Goal: Task Accomplishment & Management: Use online tool/utility

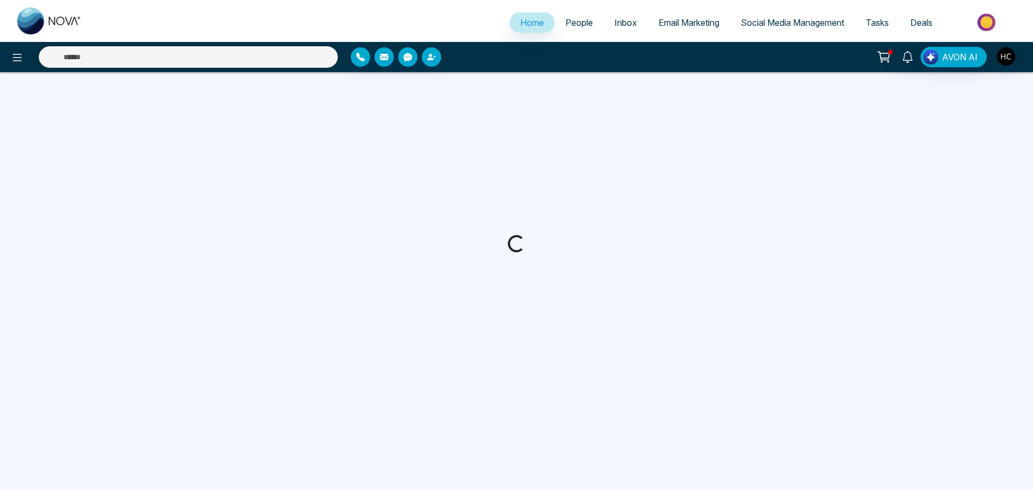
select select "*"
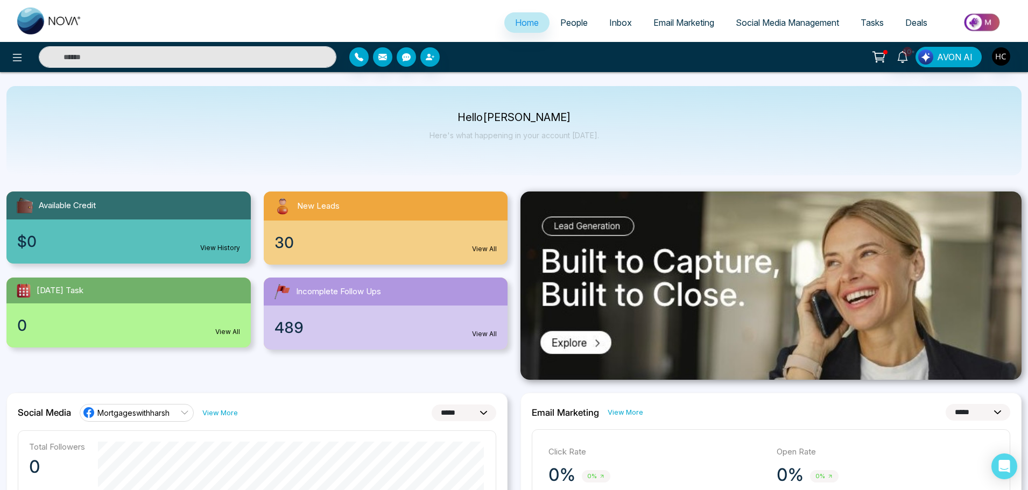
click at [566, 20] on span "People" at bounding box center [573, 22] width 27 height 11
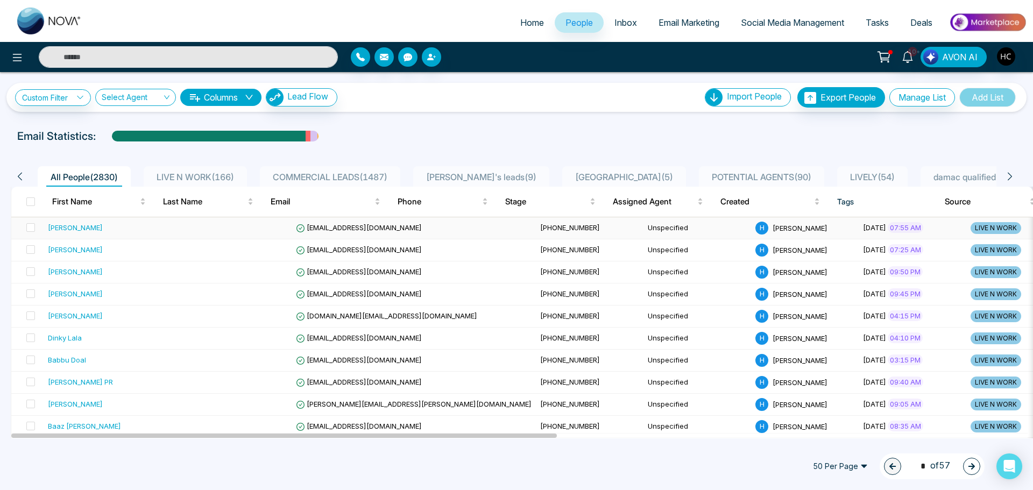
click at [112, 222] on div "[PERSON_NAME]" at bounding box center [114, 227] width 132 height 11
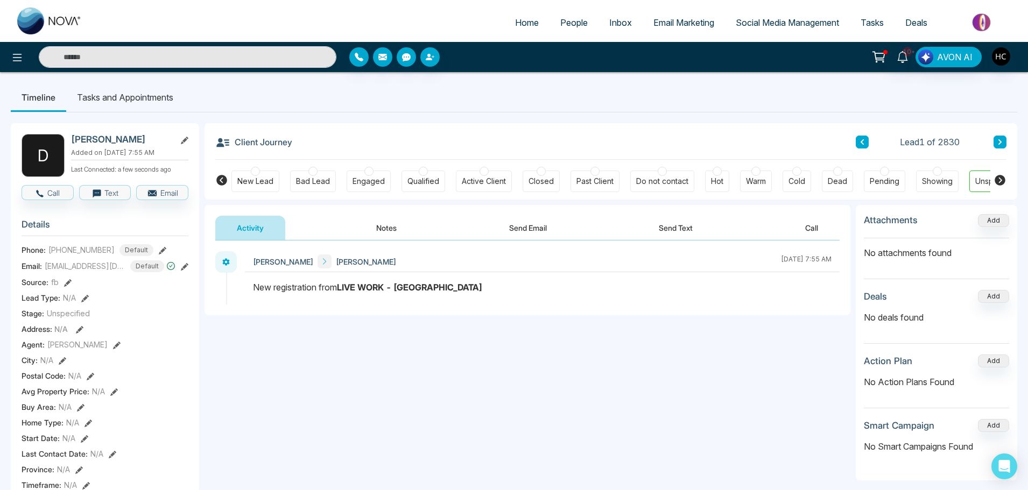
click at [390, 231] on button "Notes" at bounding box center [386, 228] width 63 height 24
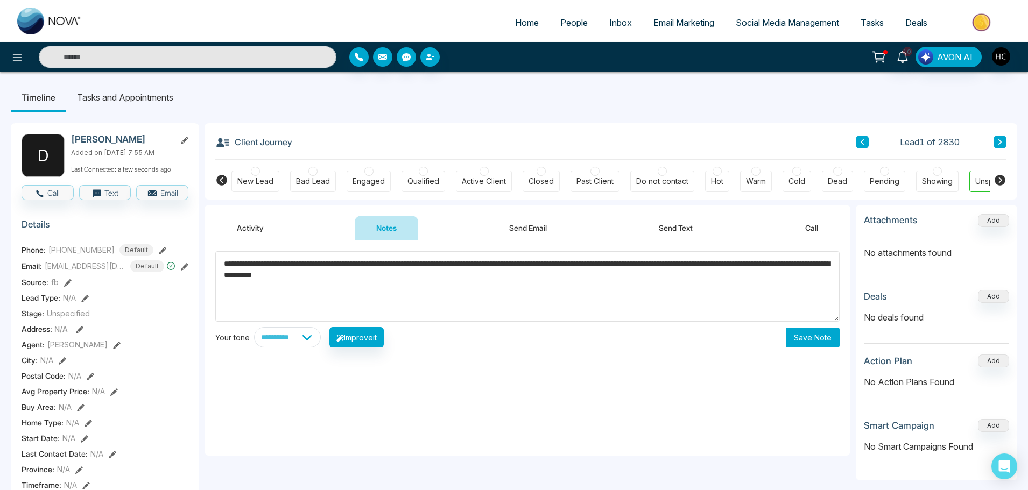
type textarea "**********"
click at [803, 343] on button "Save Note" at bounding box center [813, 338] width 54 height 20
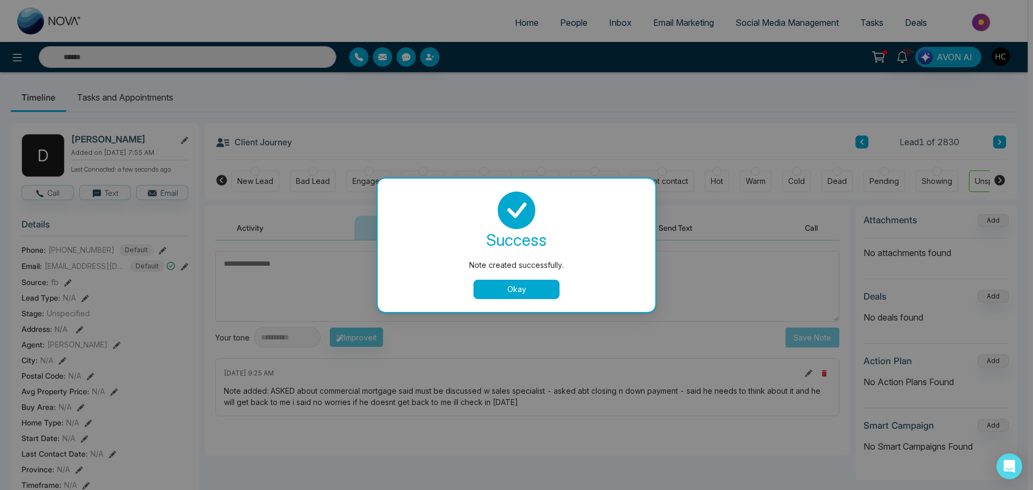
click at [512, 289] on button "Okay" at bounding box center [517, 289] width 86 height 19
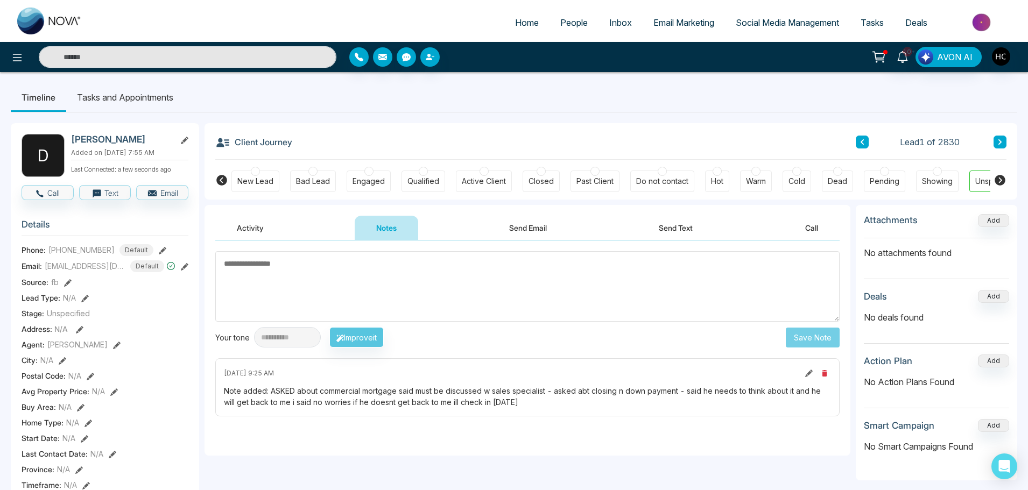
click at [997, 140] on button at bounding box center [999, 142] width 13 height 13
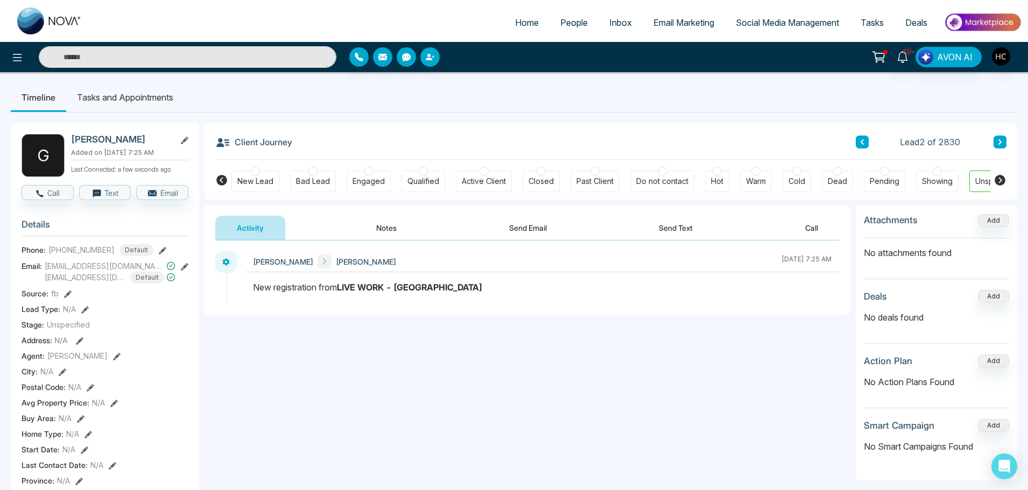
click at [386, 226] on button "Notes" at bounding box center [386, 228] width 63 height 24
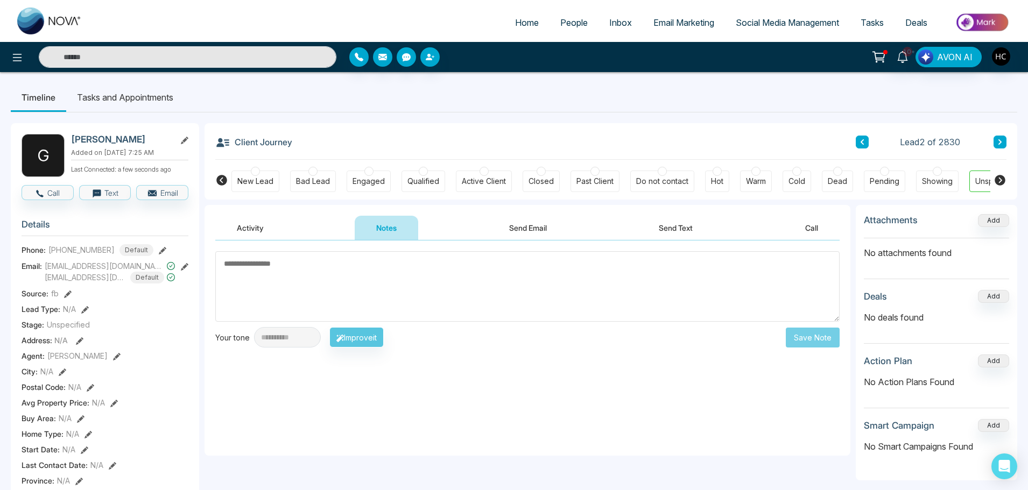
type textarea "**********"
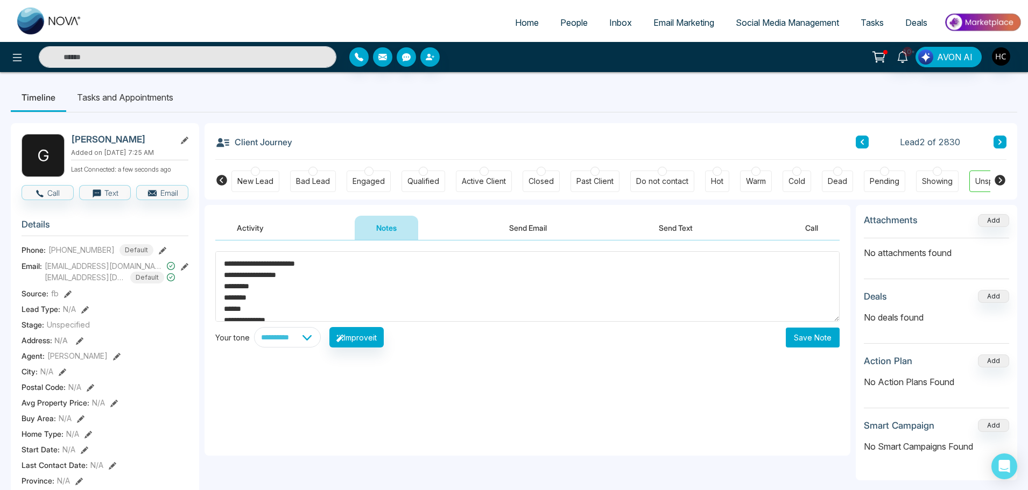
drag, startPoint x: 231, startPoint y: 309, endPoint x: 213, endPoint y: 232, distance: 79.1
drag, startPoint x: 279, startPoint y: 260, endPoint x: 207, endPoint y: 278, distance: 74.3
click at [207, 278] on div "**********" at bounding box center [527, 348] width 646 height 215
click at [305, 267] on textarea "**********" at bounding box center [527, 286] width 624 height 70
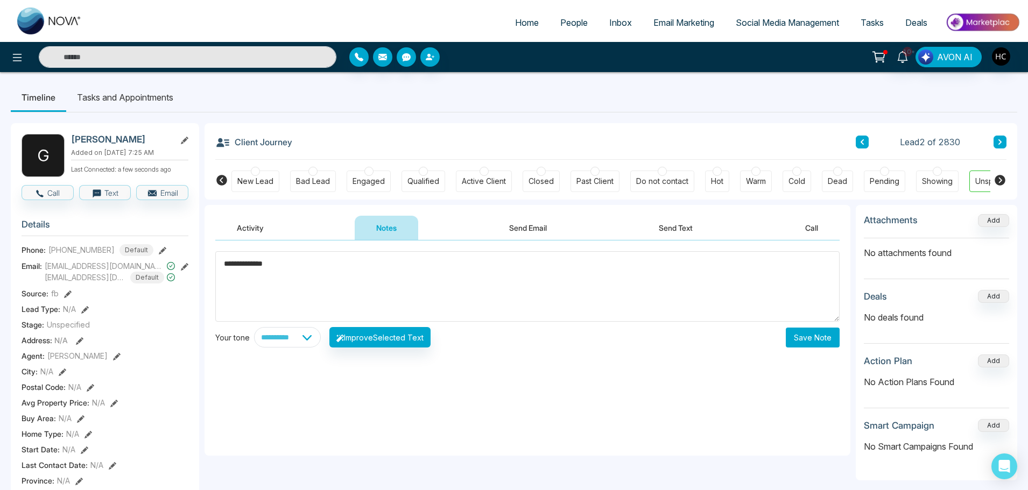
type textarea "**********"
click at [809, 337] on button "Save Note" at bounding box center [813, 338] width 54 height 20
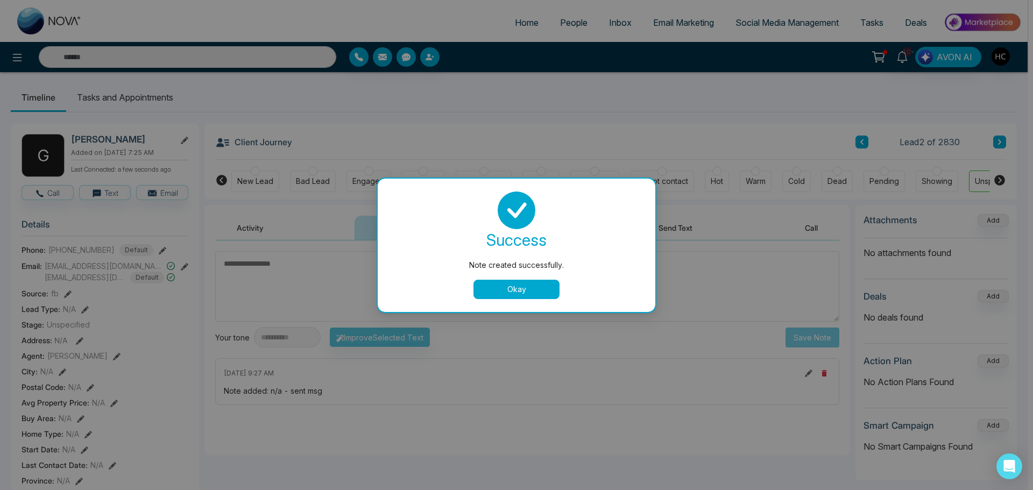
click at [539, 286] on button "Okay" at bounding box center [517, 289] width 86 height 19
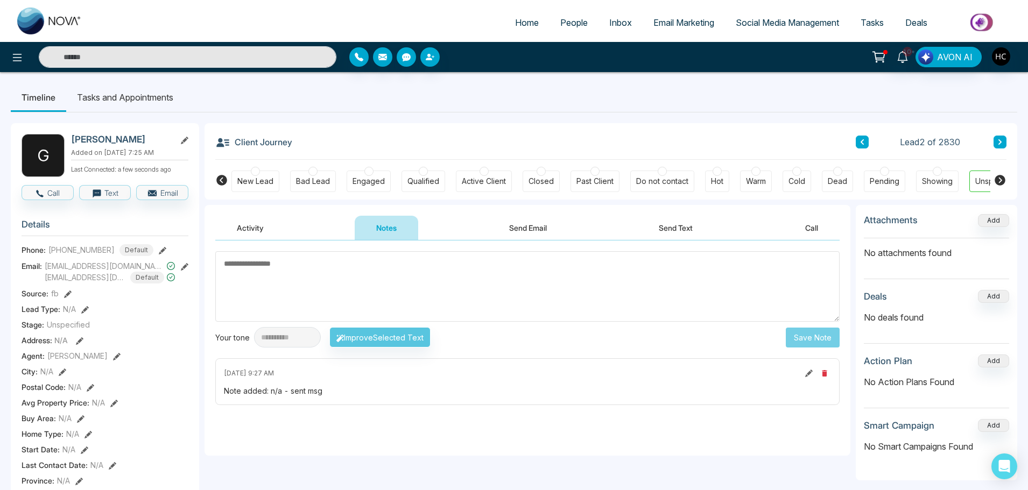
click at [1001, 144] on icon at bounding box center [999, 142] width 5 height 6
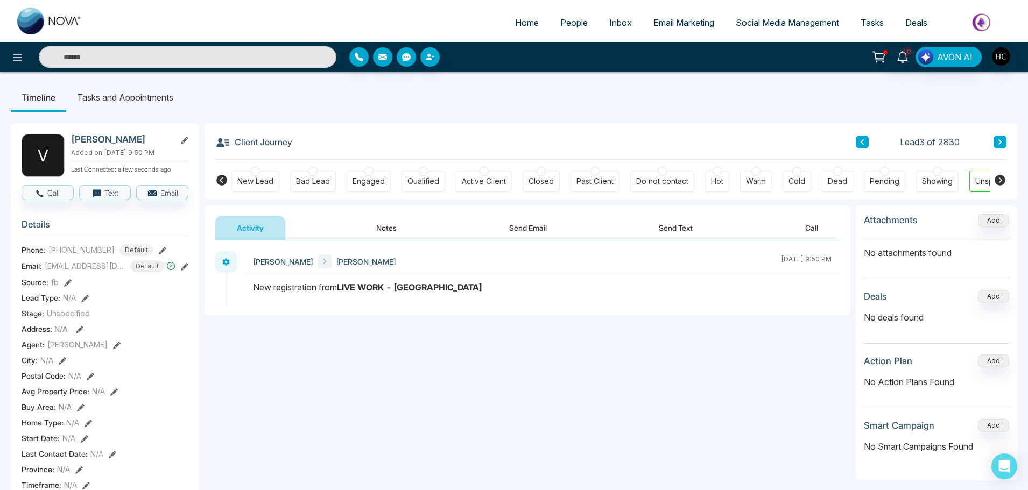
click at [406, 222] on button "Notes" at bounding box center [386, 228] width 63 height 24
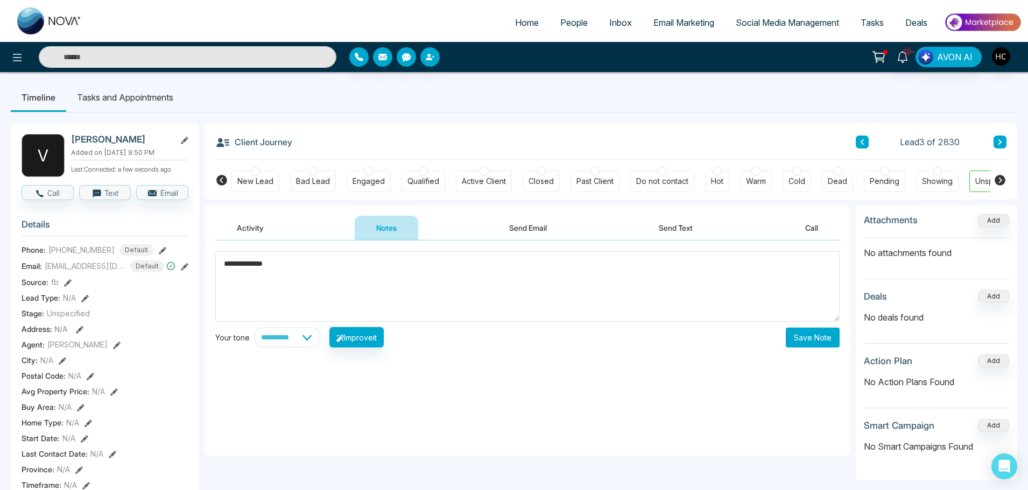
type textarea "**********"
click at [817, 344] on button "Save Note" at bounding box center [813, 338] width 54 height 20
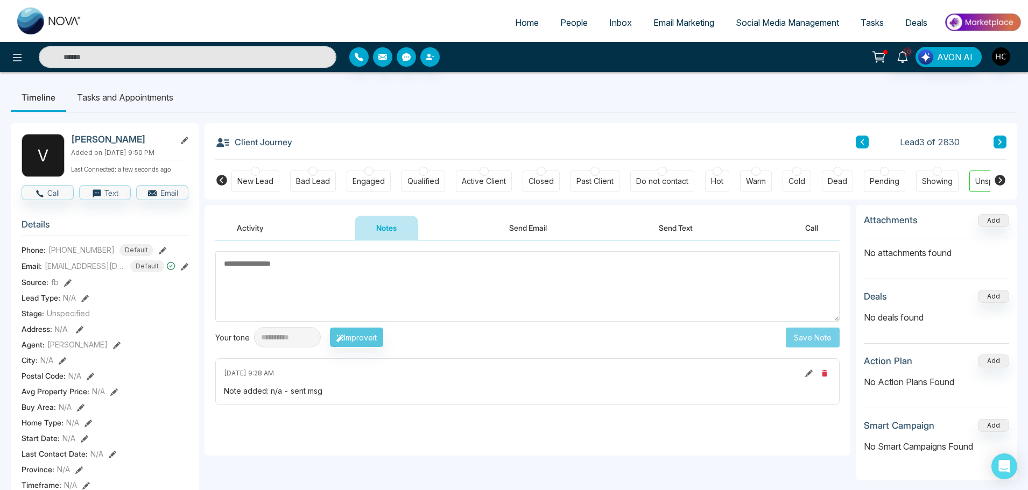
click at [1002, 144] on icon at bounding box center [999, 142] width 5 height 6
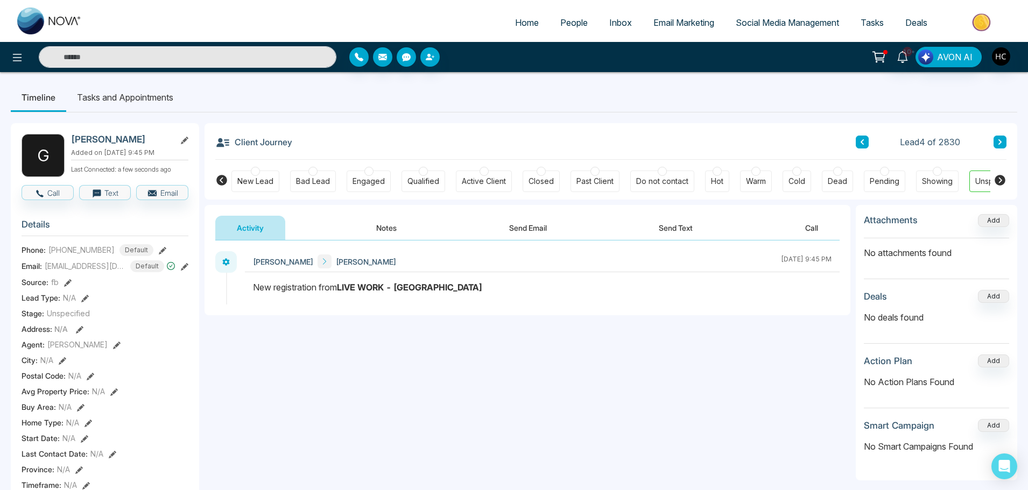
click at [394, 227] on button "Notes" at bounding box center [386, 228] width 63 height 24
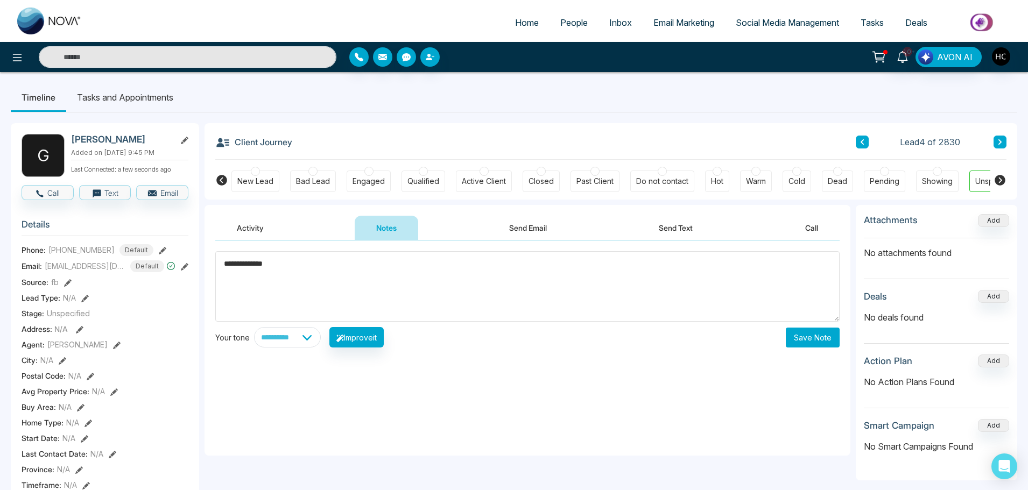
type textarea "**********"
click at [804, 338] on button "Save Note" at bounding box center [813, 338] width 54 height 20
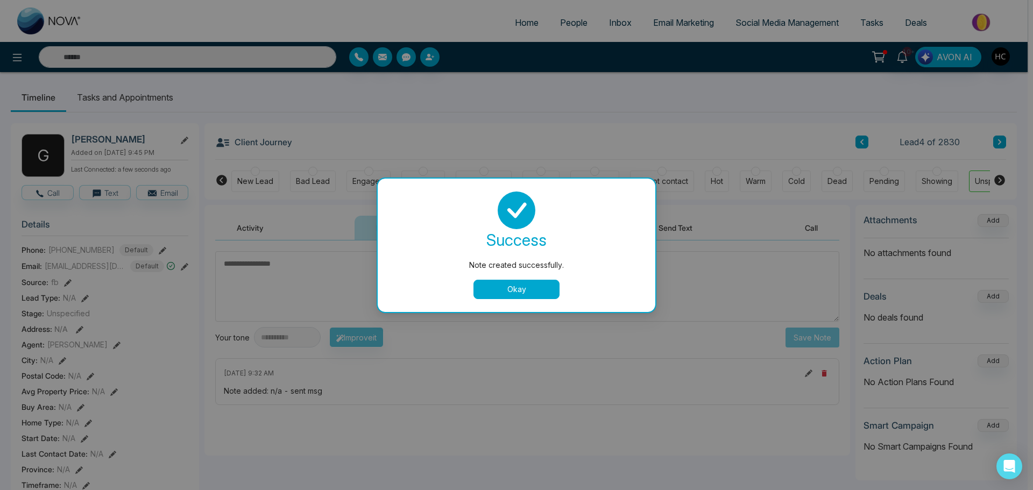
click at [532, 286] on button "Okay" at bounding box center [517, 289] width 86 height 19
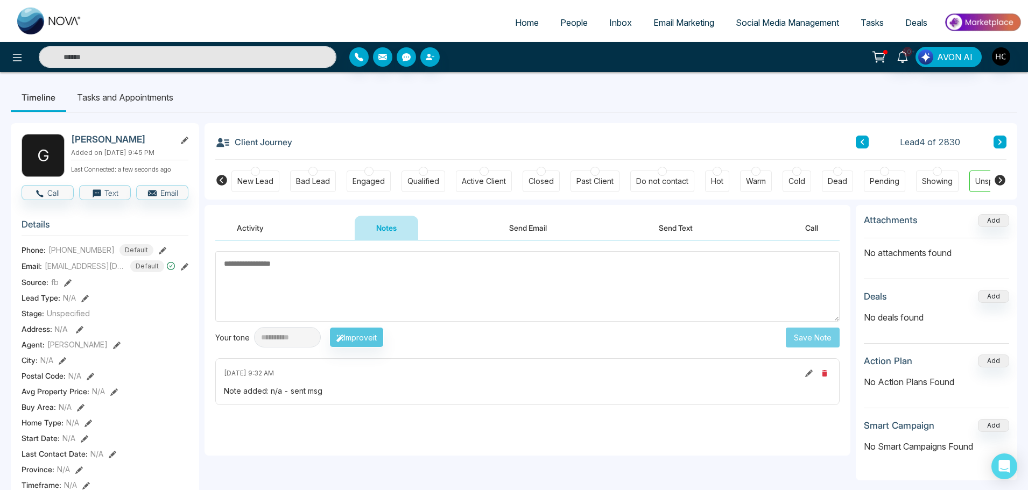
click at [1000, 139] on icon at bounding box center [999, 142] width 5 height 6
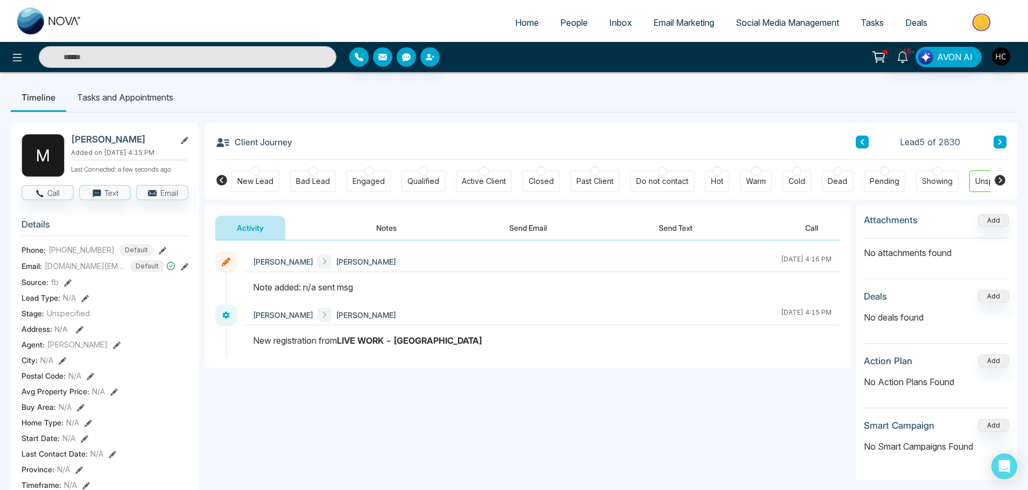
click at [559, 68] on div "10+ AVON AI" at bounding box center [514, 57] width 1028 height 30
click at [573, 17] on span "People" at bounding box center [573, 22] width 27 height 11
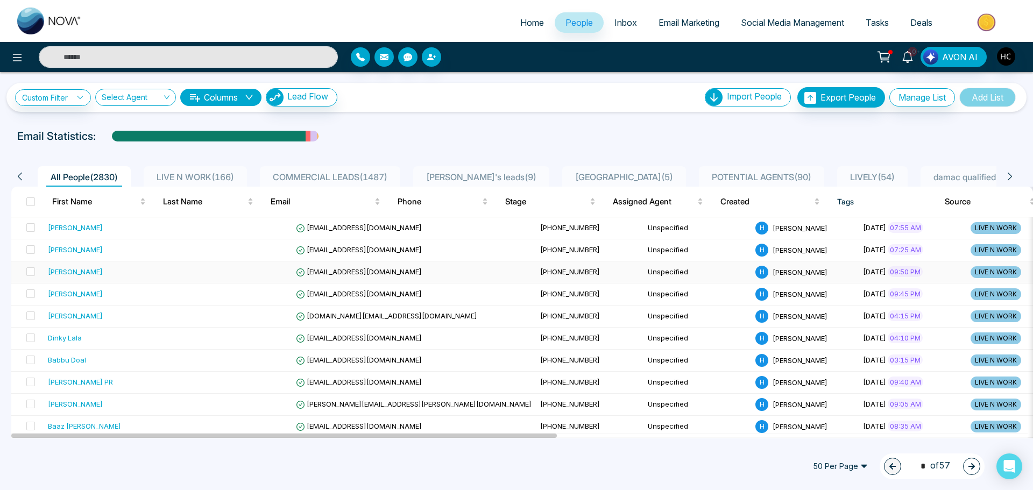
click at [90, 266] on div "[PERSON_NAME]" at bounding box center [114, 271] width 132 height 11
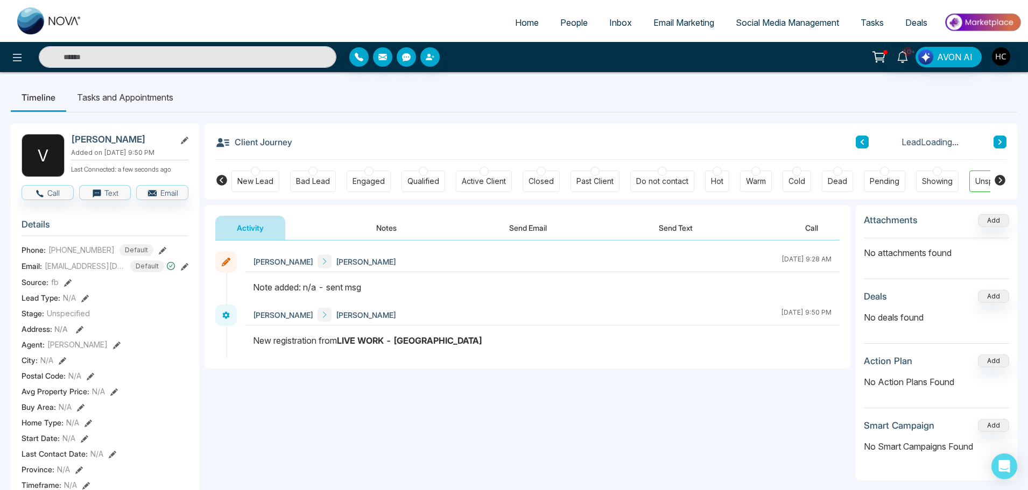
click at [394, 222] on button "Notes" at bounding box center [386, 228] width 63 height 24
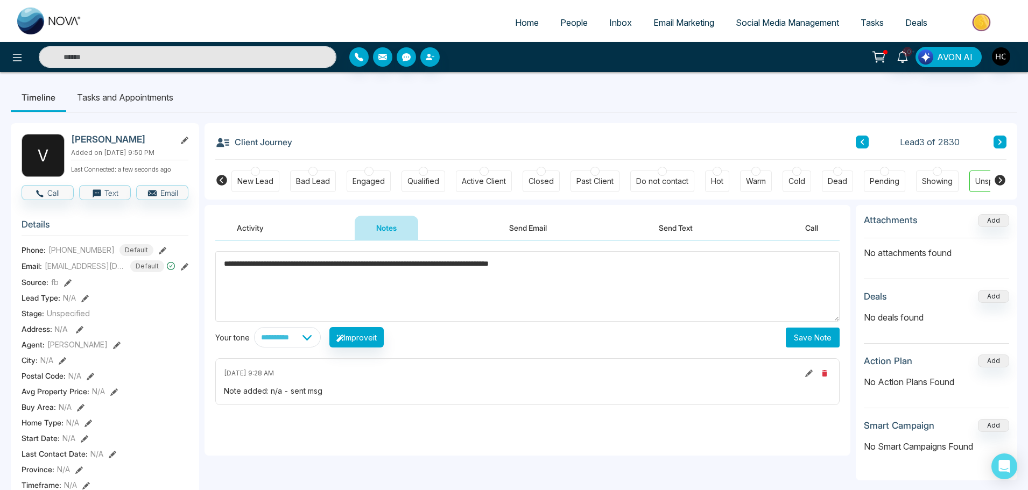
type textarea "**********"
click at [816, 328] on button "Save Note" at bounding box center [813, 338] width 54 height 20
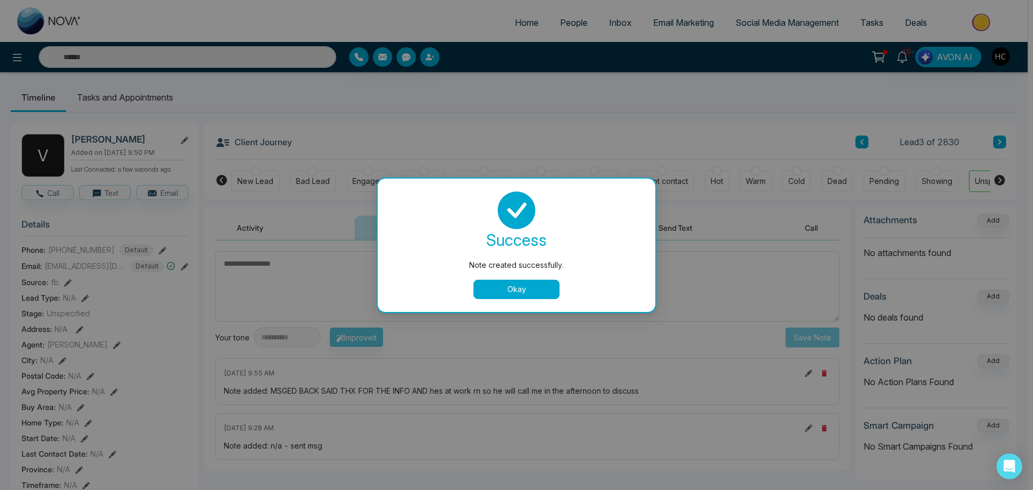
click at [540, 290] on button "Okay" at bounding box center [517, 289] width 86 height 19
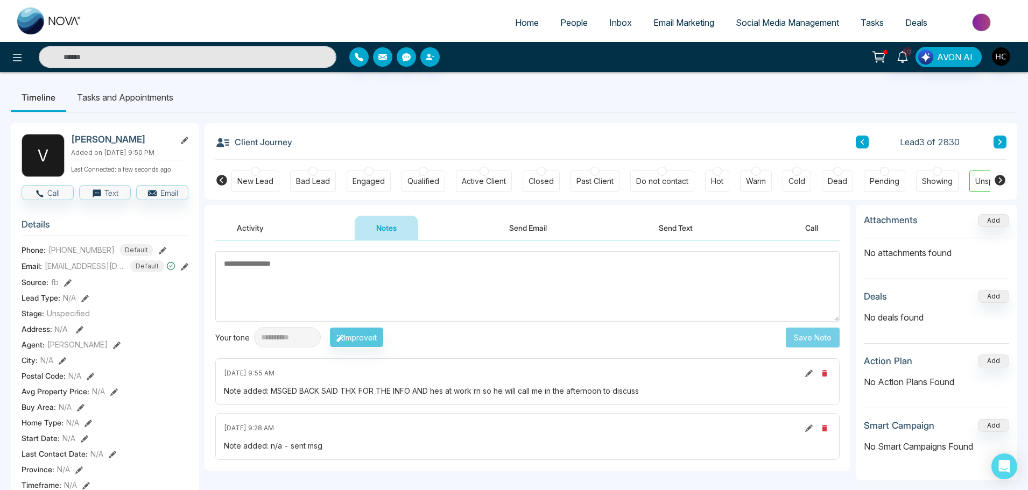
click at [578, 26] on span "People" at bounding box center [573, 22] width 27 height 11
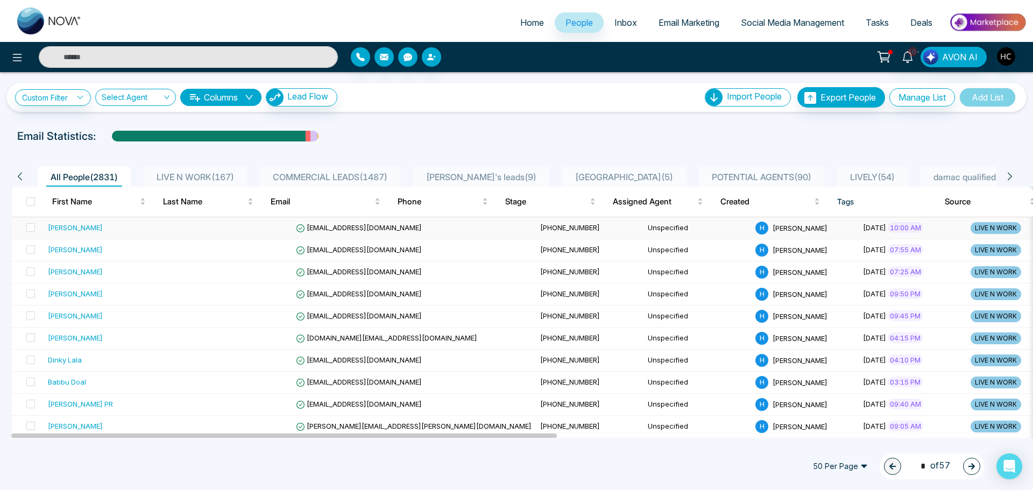
click at [207, 231] on td at bounding box center [238, 228] width 108 height 22
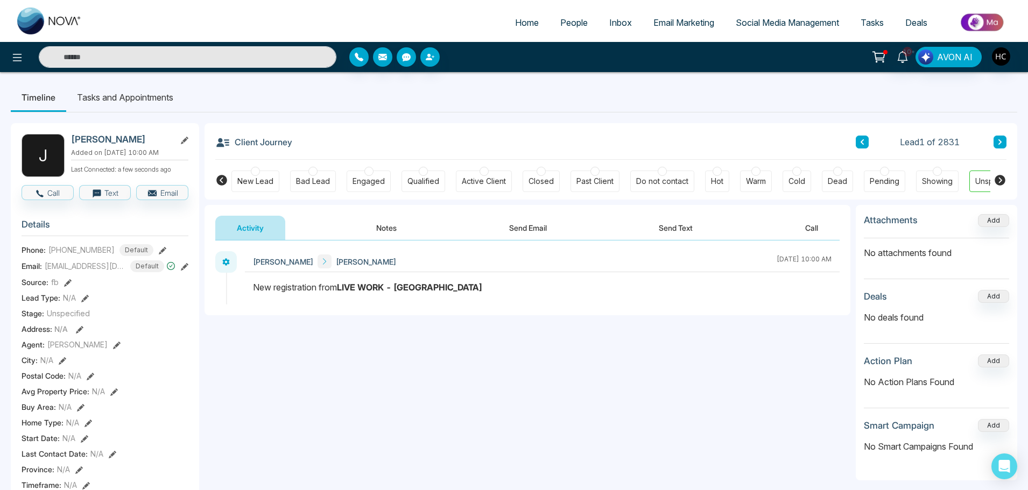
click at [386, 221] on button "Notes" at bounding box center [386, 228] width 63 height 24
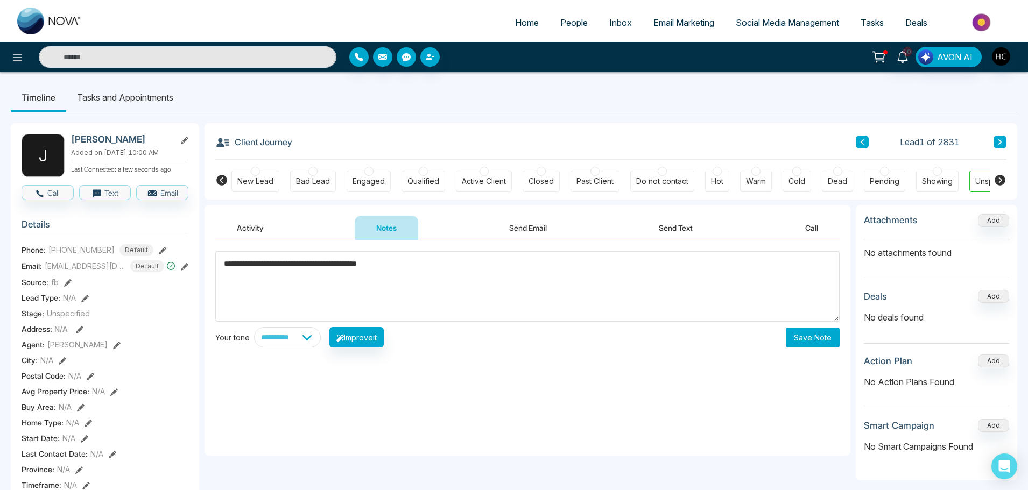
type textarea "**********"
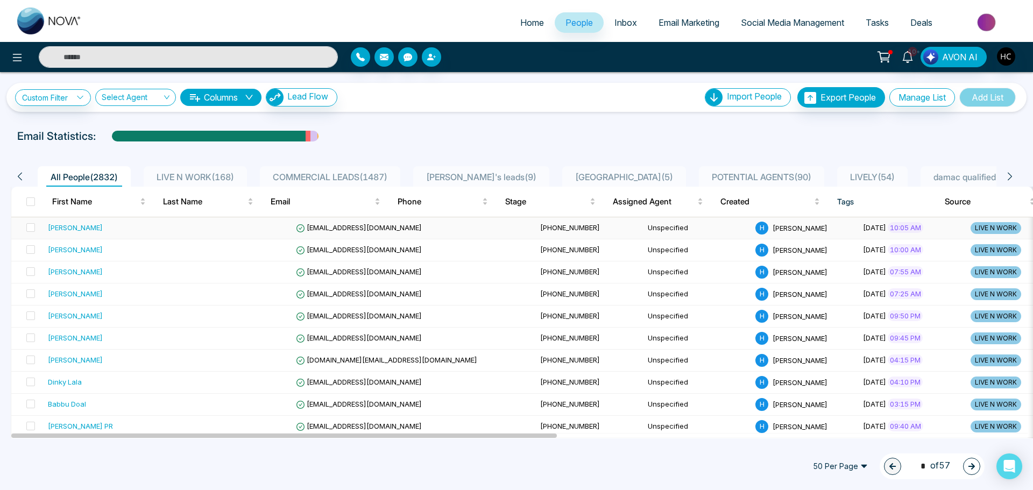
click at [143, 228] on div "Sam Sandhu" at bounding box center [114, 227] width 132 height 11
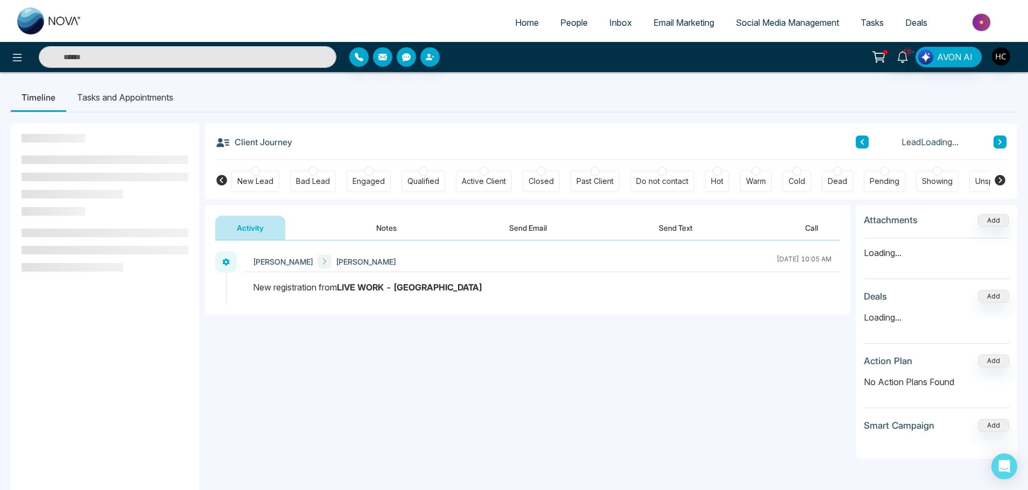
click at [385, 236] on button "Notes" at bounding box center [386, 228] width 63 height 24
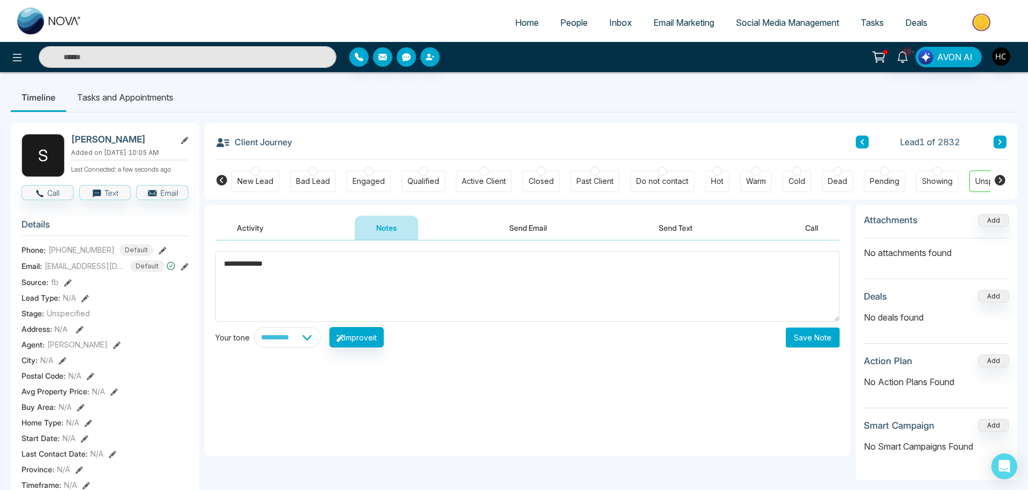
type textarea "**********"
click at [802, 338] on button "Save Note" at bounding box center [813, 338] width 54 height 20
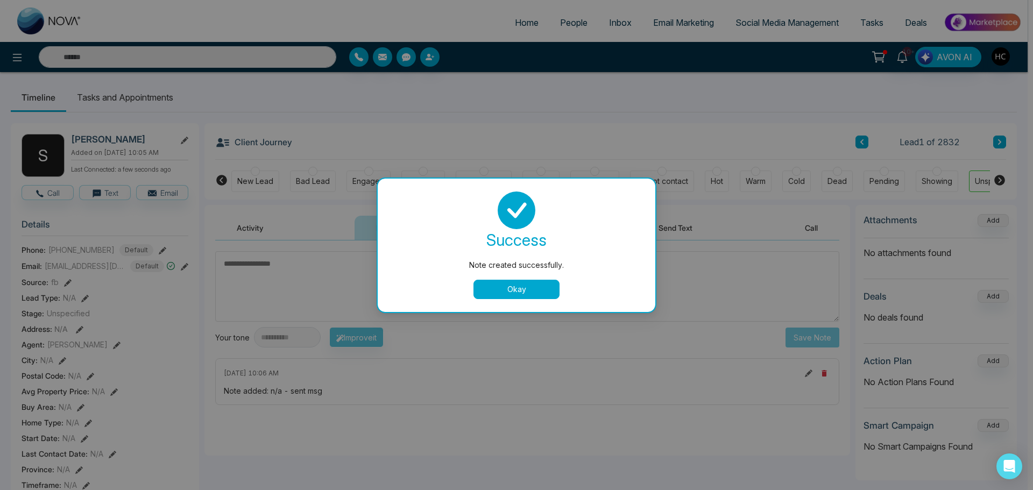
click at [560, 292] on div "Okay" at bounding box center [517, 289] width 252 height 19
click at [547, 290] on button "Okay" at bounding box center [517, 289] width 86 height 19
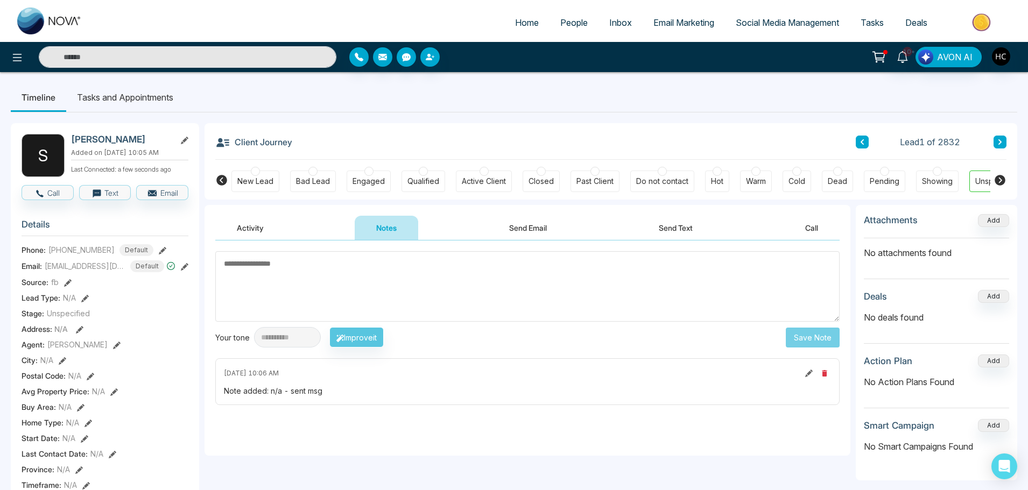
click at [549, 17] on link "People" at bounding box center [573, 22] width 49 height 20
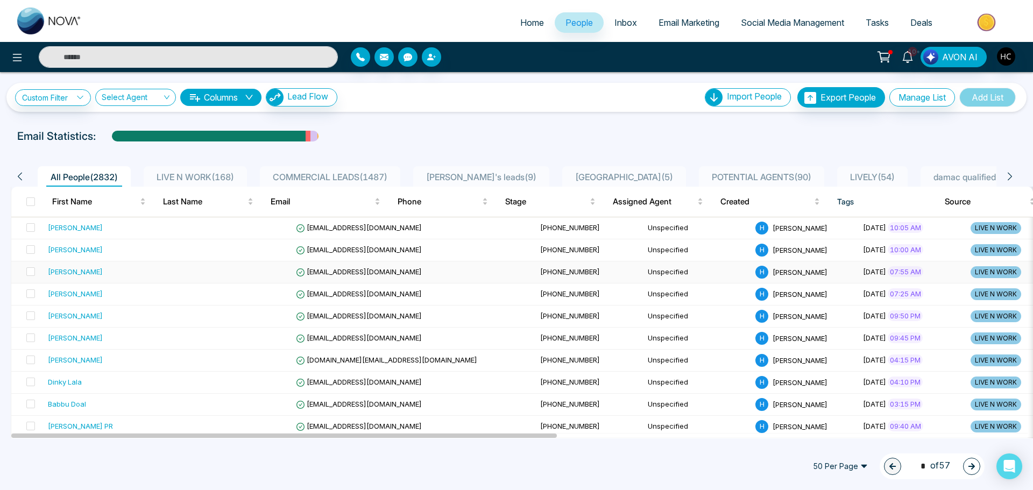
click at [138, 267] on div "[PERSON_NAME]" at bounding box center [114, 271] width 132 height 11
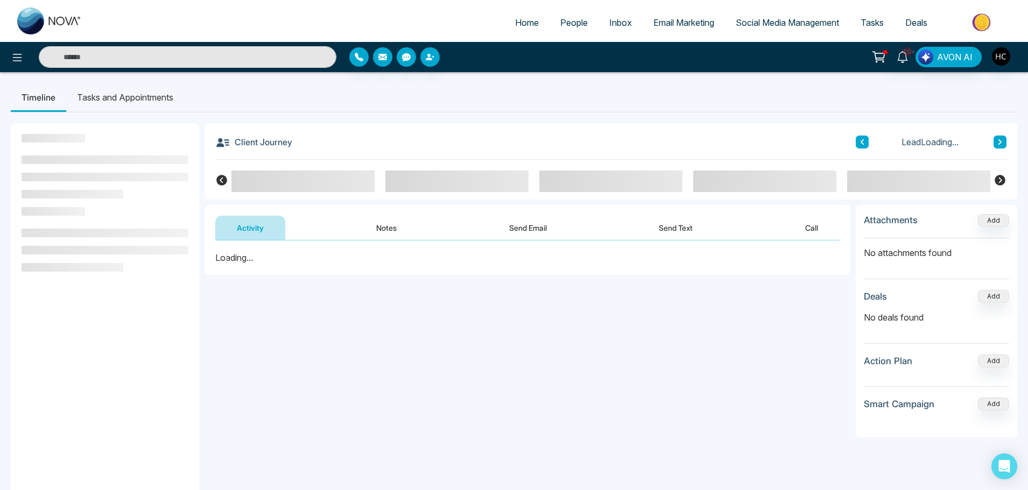
click at [549, 33] on li "People" at bounding box center [573, 23] width 49 height 22
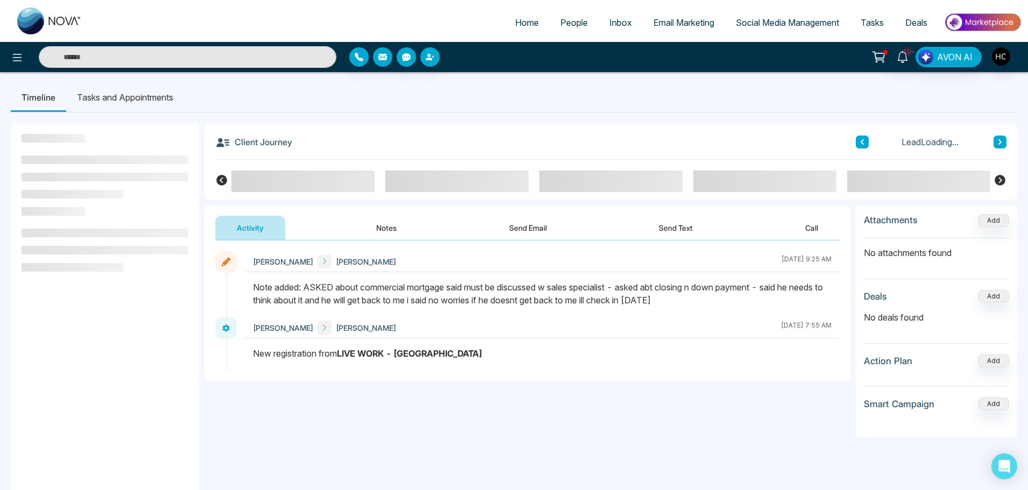
click at [560, 26] on span "People" at bounding box center [573, 22] width 27 height 11
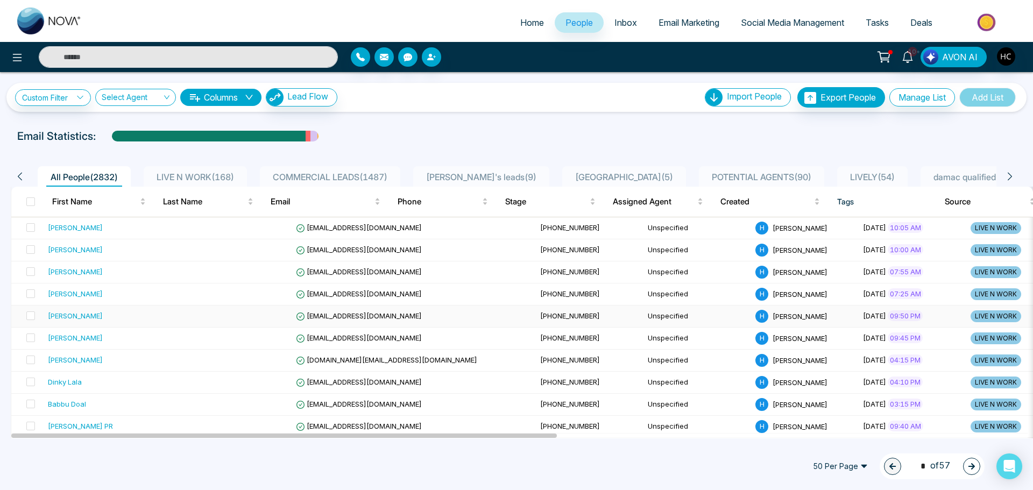
click at [108, 312] on div "[PERSON_NAME]" at bounding box center [114, 315] width 132 height 11
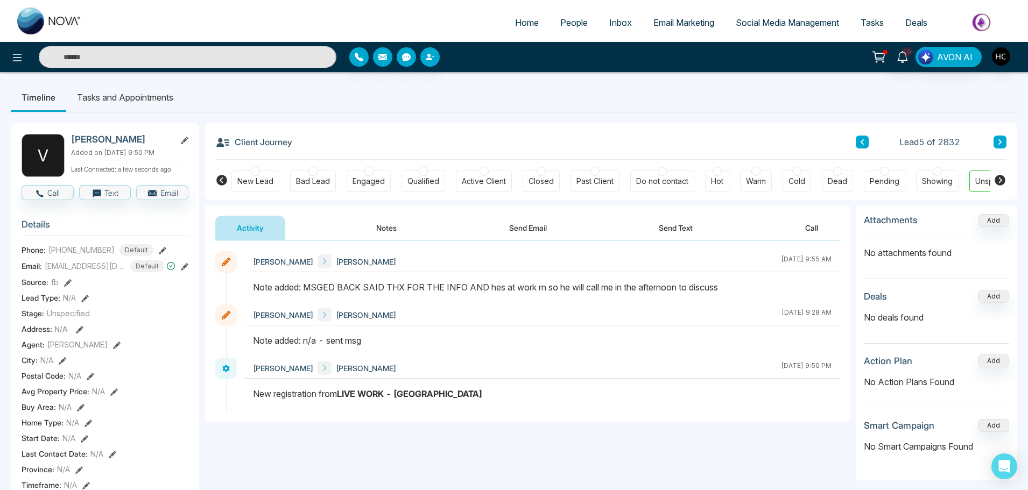
click at [563, 33] on li "People" at bounding box center [573, 23] width 49 height 22
click at [563, 22] on span "People" at bounding box center [573, 22] width 27 height 11
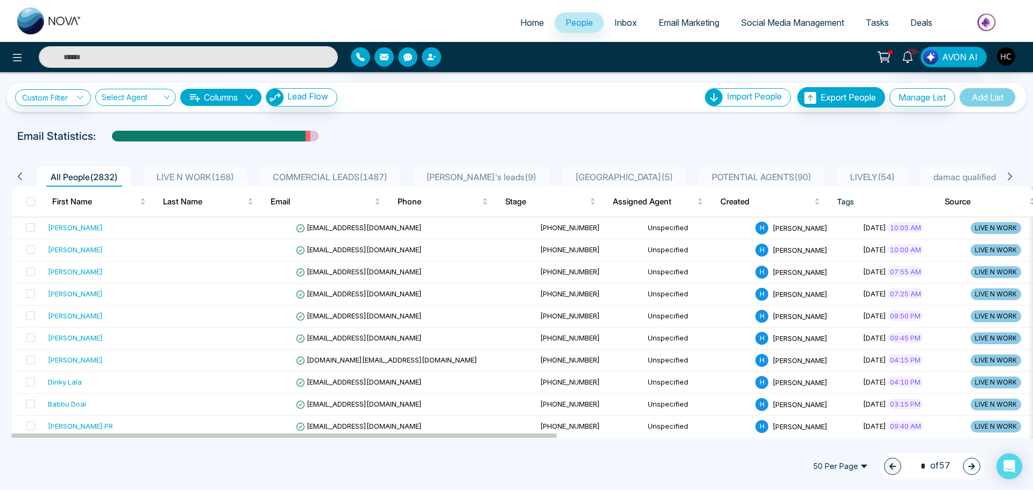
click at [250, 63] on input "text" at bounding box center [188, 57] width 299 height 22
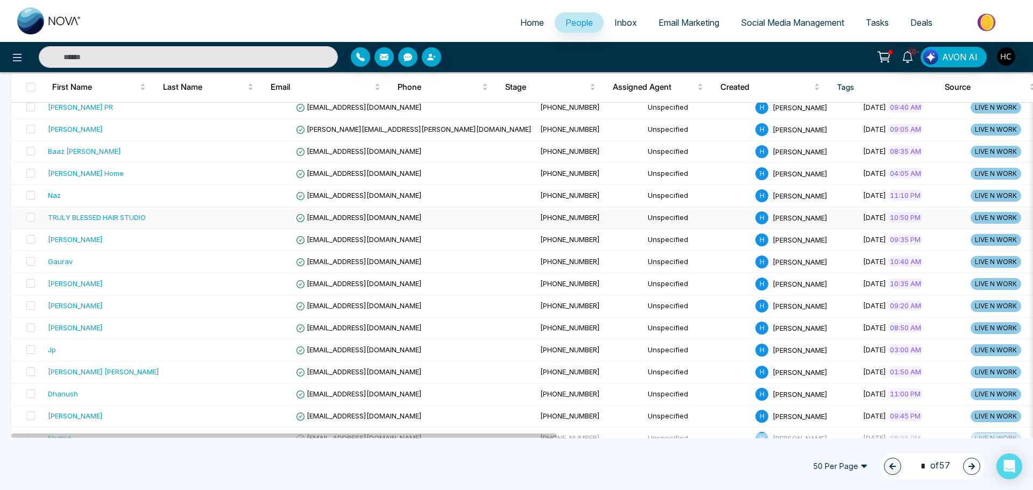
scroll to position [323, 0]
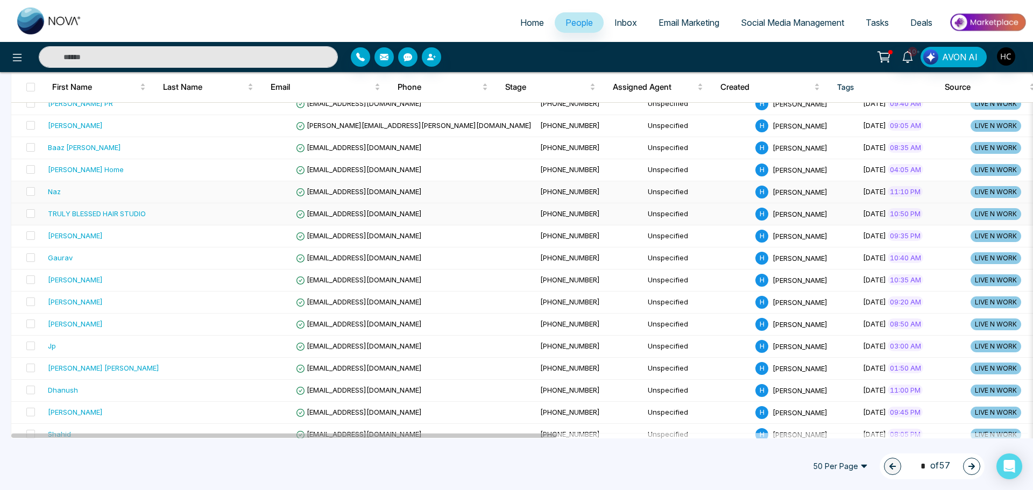
click at [184, 202] on td at bounding box center [238, 192] width 108 height 22
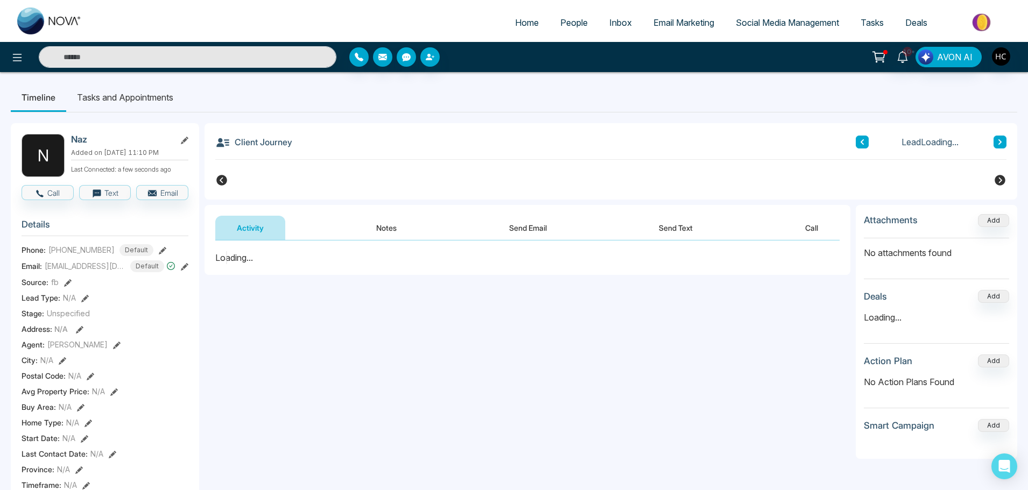
click at [565, 30] on link "People" at bounding box center [573, 22] width 49 height 20
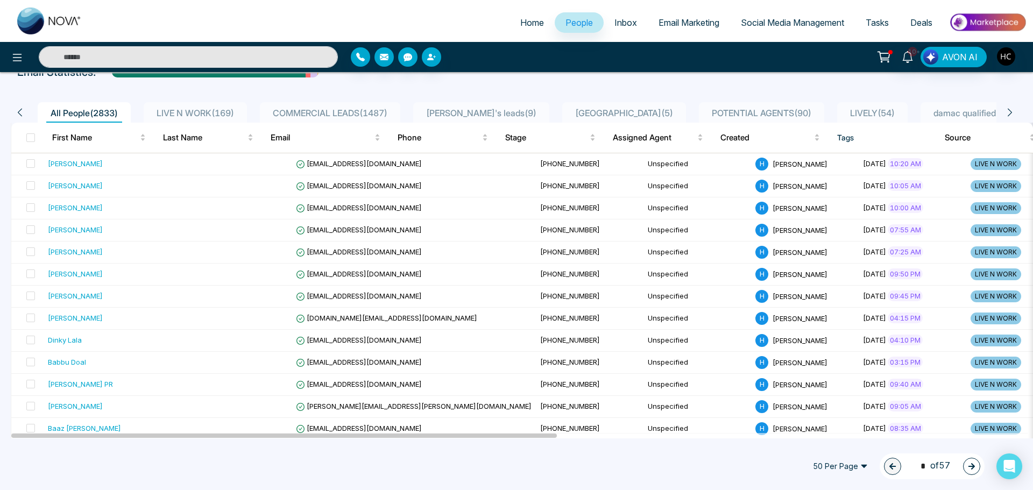
scroll to position [161, 0]
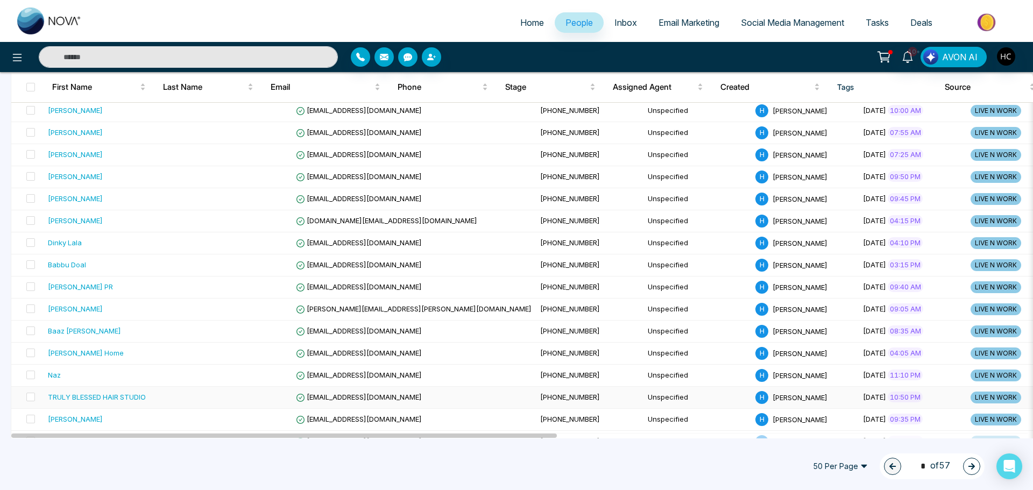
click at [92, 390] on td "TRULY BLESSED HAIR STUDIO" at bounding box center [114, 398] width 140 height 22
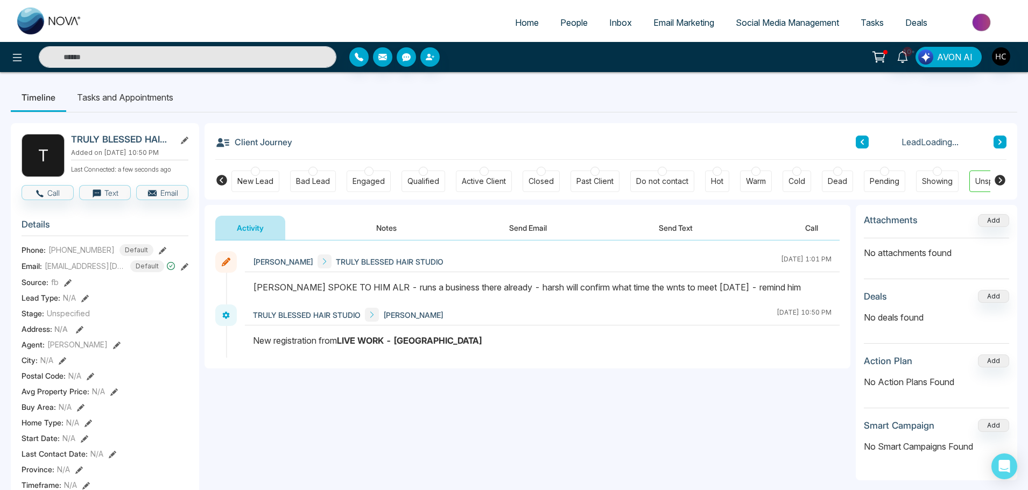
click at [392, 225] on button "Notes" at bounding box center [386, 228] width 63 height 24
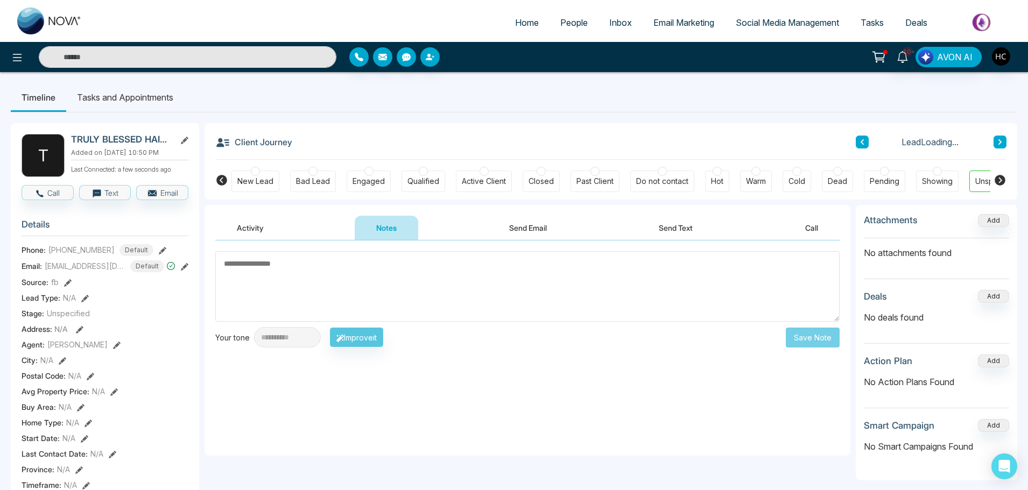
click at [379, 277] on textarea at bounding box center [527, 286] width 624 height 70
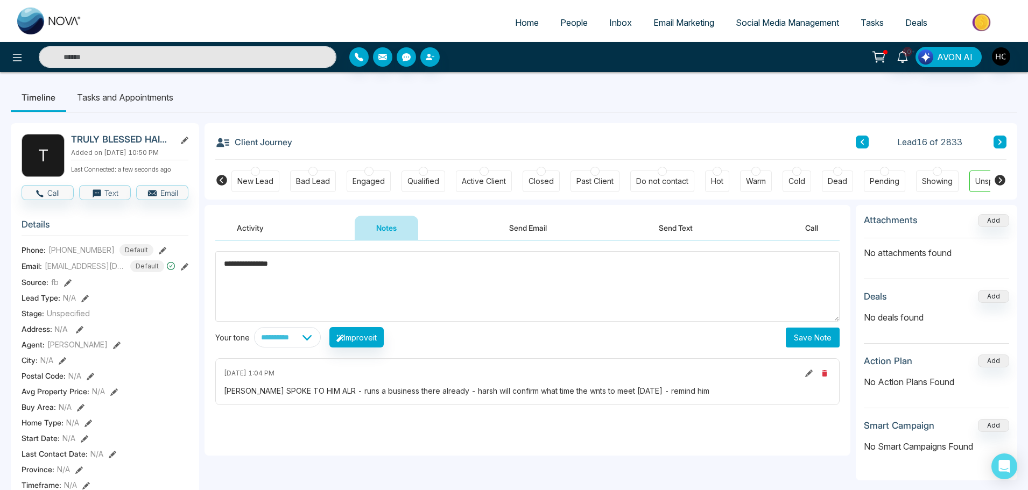
click at [376, 279] on textarea "**********" at bounding box center [527, 286] width 624 height 70
type textarea "**********"
click at [810, 334] on button "Save Note" at bounding box center [813, 338] width 54 height 20
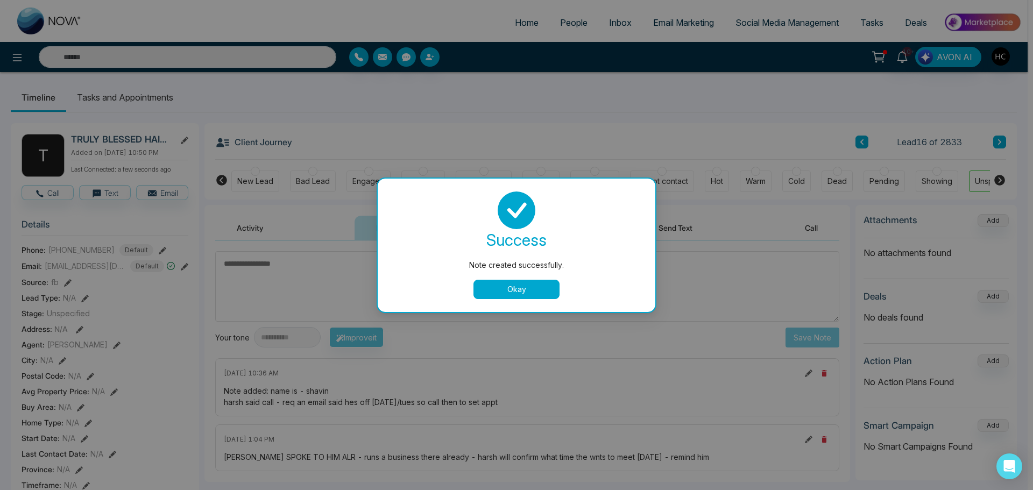
click at [525, 302] on div "success Note created successfully. Okay" at bounding box center [517, 245] width 278 height 133
click at [525, 295] on button "Okay" at bounding box center [517, 289] width 86 height 19
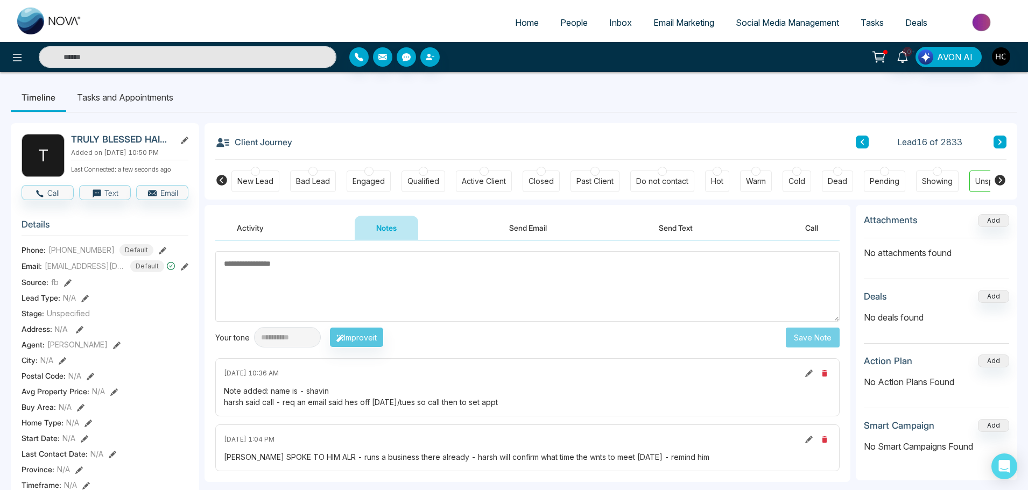
click at [570, 22] on span "People" at bounding box center [573, 22] width 27 height 11
